Goal: Information Seeking & Learning: Compare options

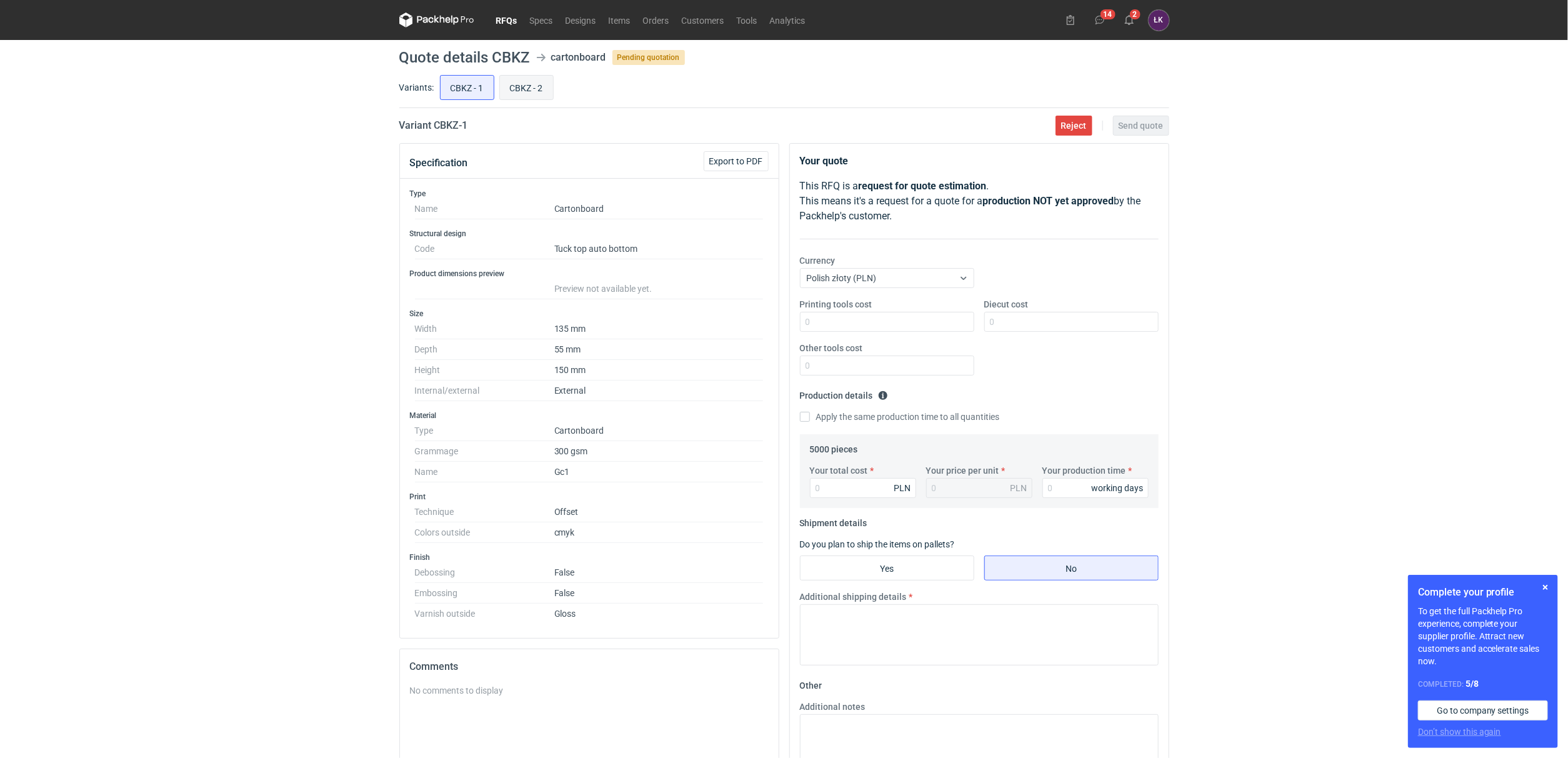
click at [521, 87] on input "CBKZ - 2" at bounding box center [527, 87] width 53 height 24
radio input "true"
click at [469, 81] on input "CBKZ - 1" at bounding box center [467, 87] width 53 height 24
radio input "true"
click at [488, 83] on input "CBKZ - 1" at bounding box center [467, 87] width 53 height 24
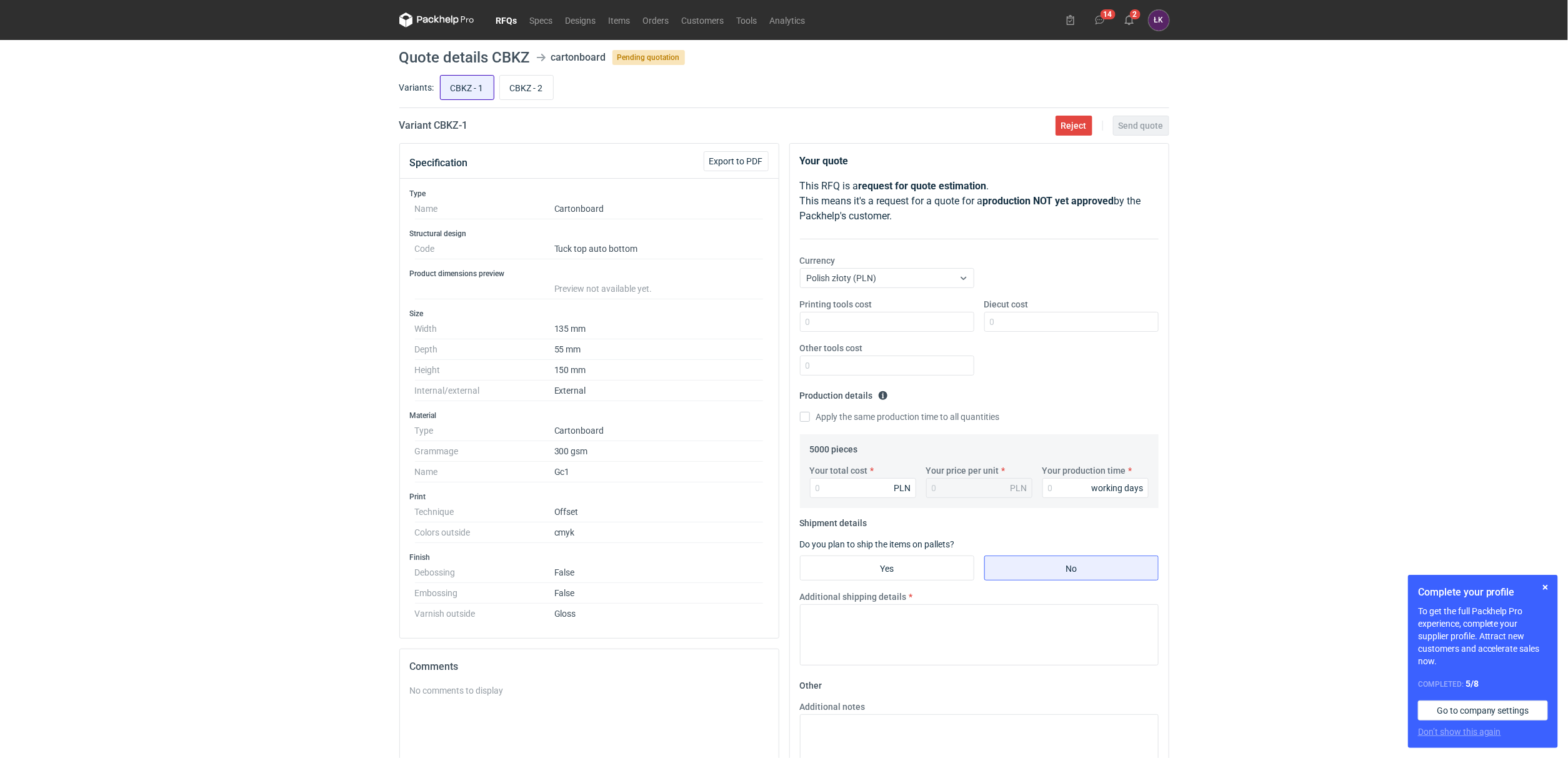
click at [449, 84] on input "CBKZ - 1" at bounding box center [467, 87] width 53 height 24
click at [508, 106] on div "Variants: CBKZ - 1 CBKZ - 2" at bounding box center [784, 90] width 770 height 35
click at [528, 84] on input "CBKZ - 2" at bounding box center [527, 87] width 53 height 24
radio input "true"
click at [484, 84] on input "CBKZ - 1" at bounding box center [467, 87] width 53 height 24
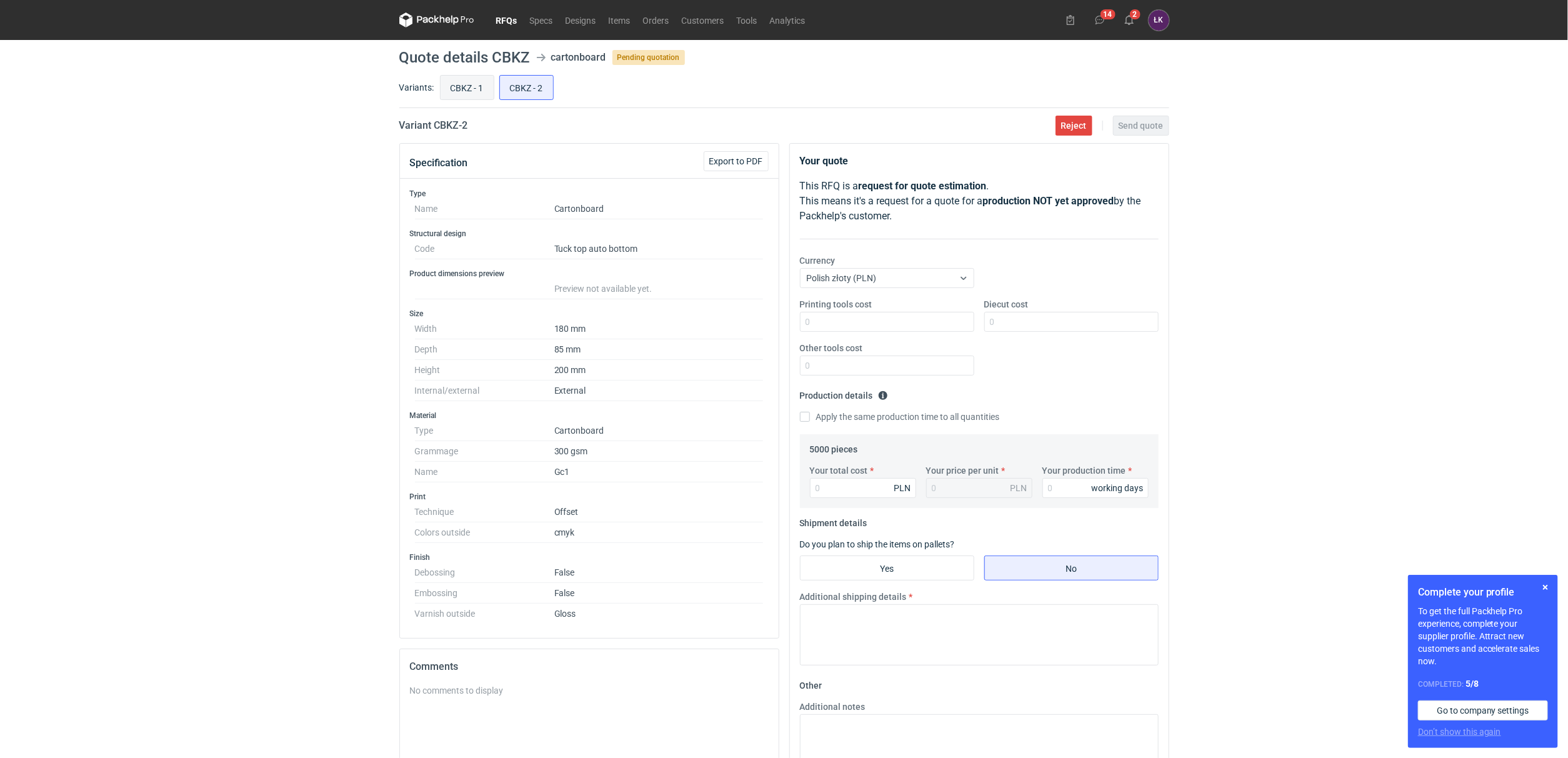
radio input "true"
click at [518, 84] on input "CBKZ - 2" at bounding box center [527, 87] width 53 height 24
radio input "true"
click at [462, 89] on input "CBKZ - 1" at bounding box center [467, 87] width 53 height 24
radio input "true"
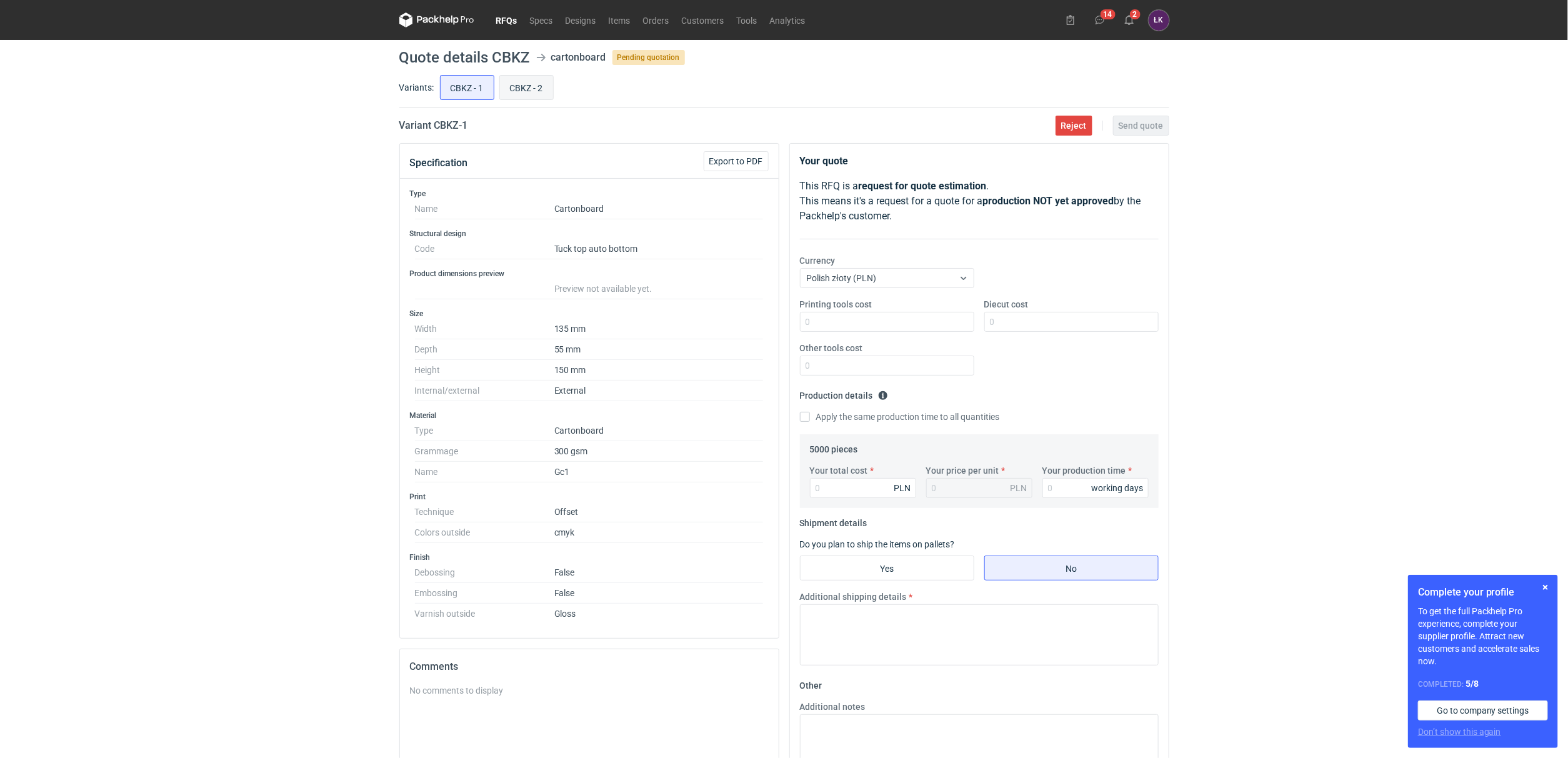
click at [518, 88] on input "CBKZ - 2" at bounding box center [527, 87] width 53 height 24
radio input "true"
click at [470, 83] on input "CBKZ - 1" at bounding box center [467, 87] width 53 height 24
radio input "true"
click at [287, 336] on div "RFQs Specs Designs Items Orders Customers Tools Analytics 14 2 [PERSON_NAME] Ko…" at bounding box center [784, 379] width 1568 height 758
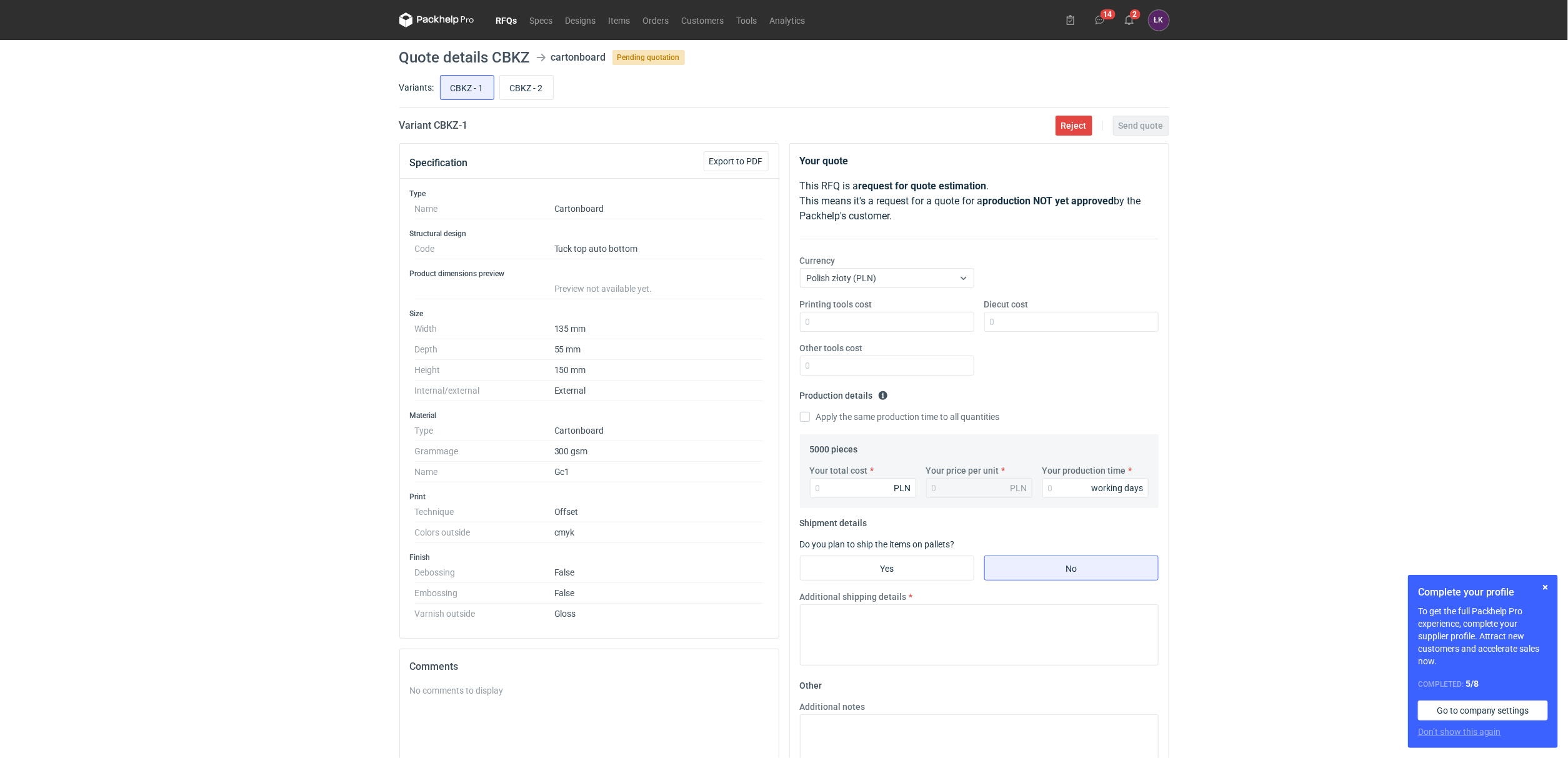
click at [300, 328] on div "RFQs Specs Designs Items Orders Customers Tools Analytics 14 2 [PERSON_NAME] Ko…" at bounding box center [784, 379] width 1568 height 758
click at [1, 357] on div "RFQs Specs Designs Items Orders Customers Tools Analytics 14 2 [PERSON_NAME] Ko…" at bounding box center [784, 379] width 1568 height 758
click at [109, 347] on div "RFQs Specs Designs Items Orders Customers Tools Analytics 14 2 [PERSON_NAME] Ko…" at bounding box center [784, 379] width 1568 height 758
click at [403, 464] on div "Type Name Cartonboard Structural design Code Tuck top auto bottom Product dimen…" at bounding box center [590, 408] width 379 height 459
